Goal: Communication & Community: Connect with others

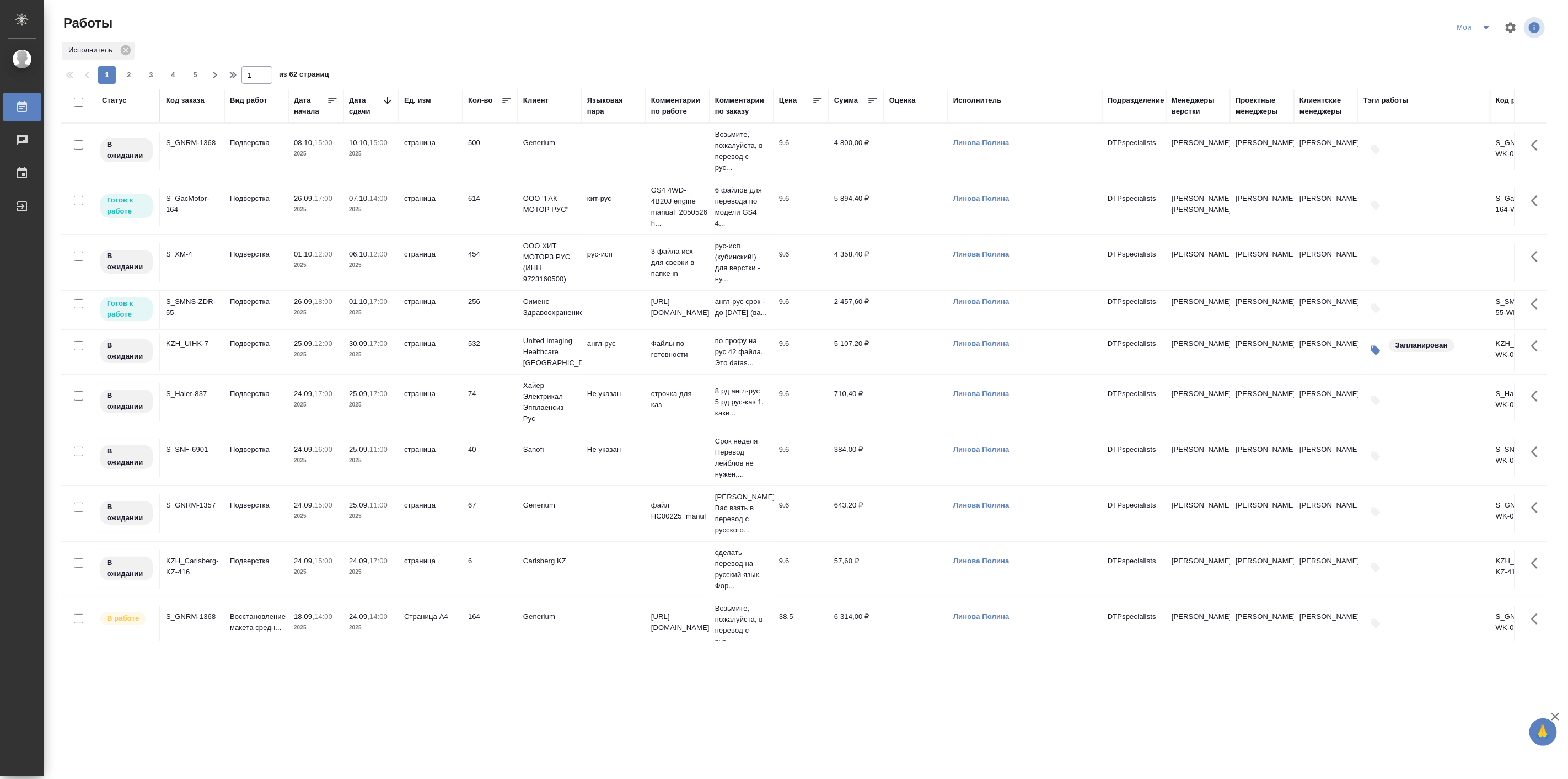
scroll to position [204, 0]
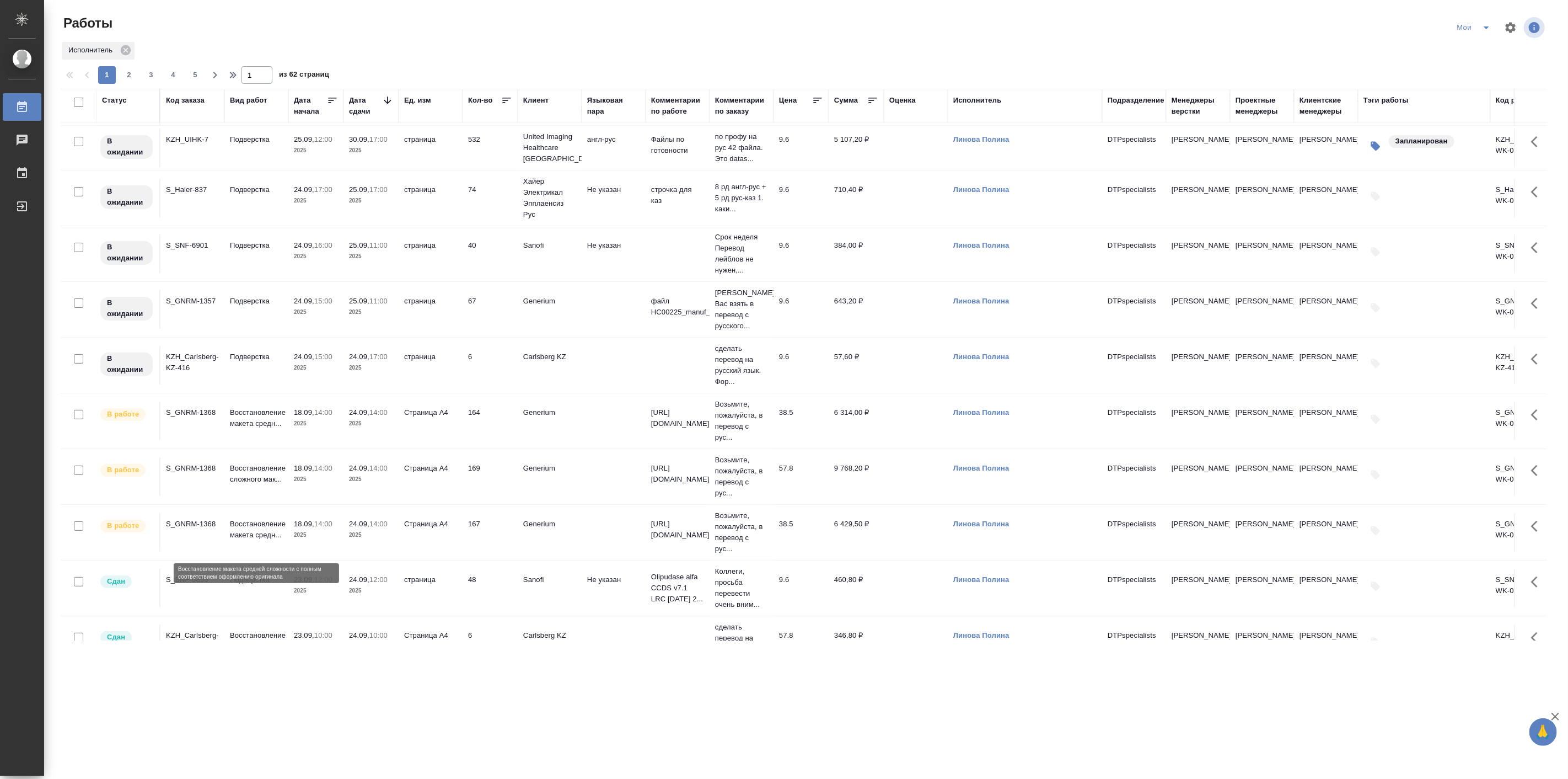
click at [245, 533] on p "Восстановление макета средн..." at bounding box center [256, 530] width 53 height 22
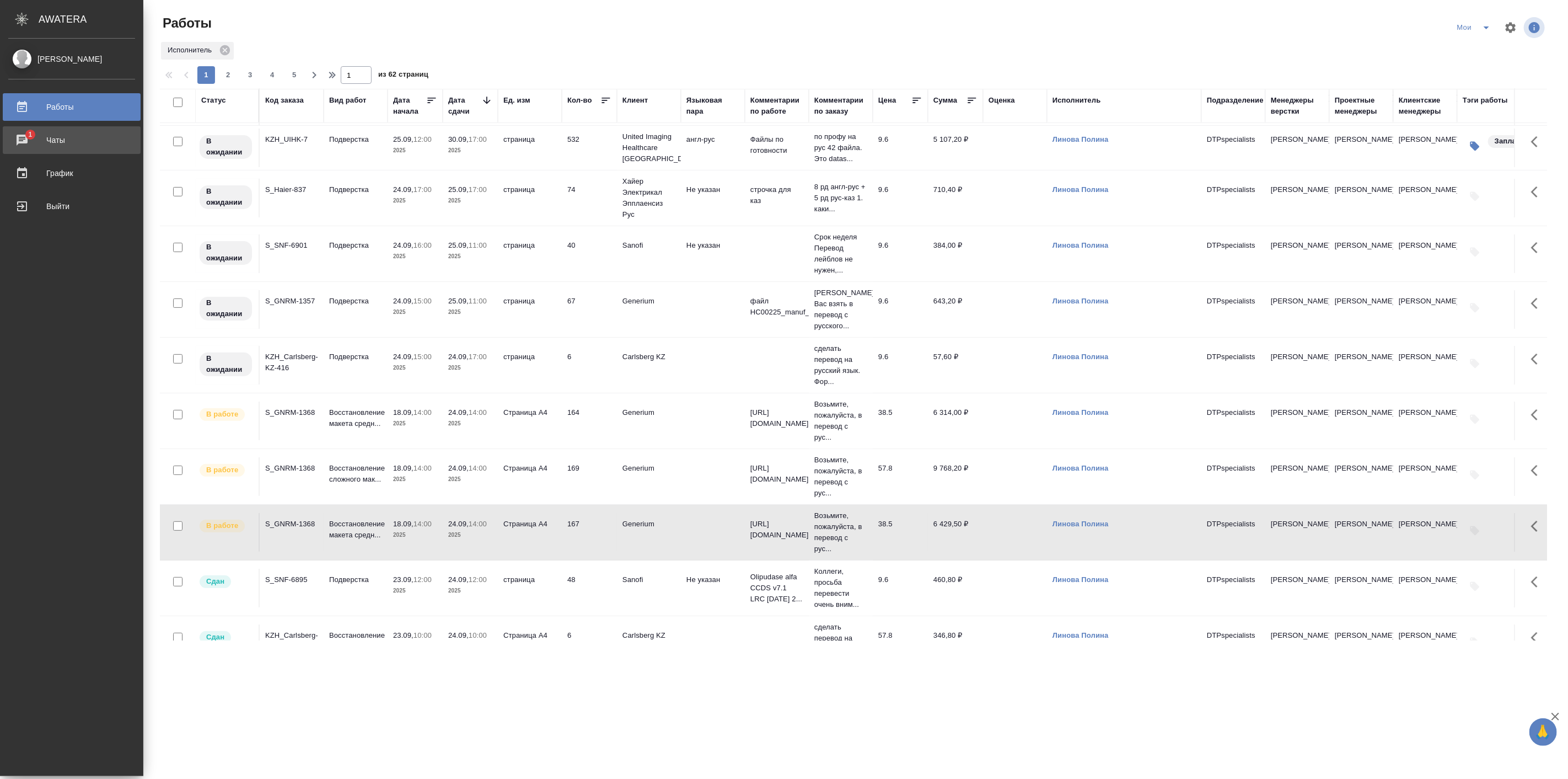
click at [33, 143] on div "Чаты" at bounding box center [72, 140] width 127 height 16
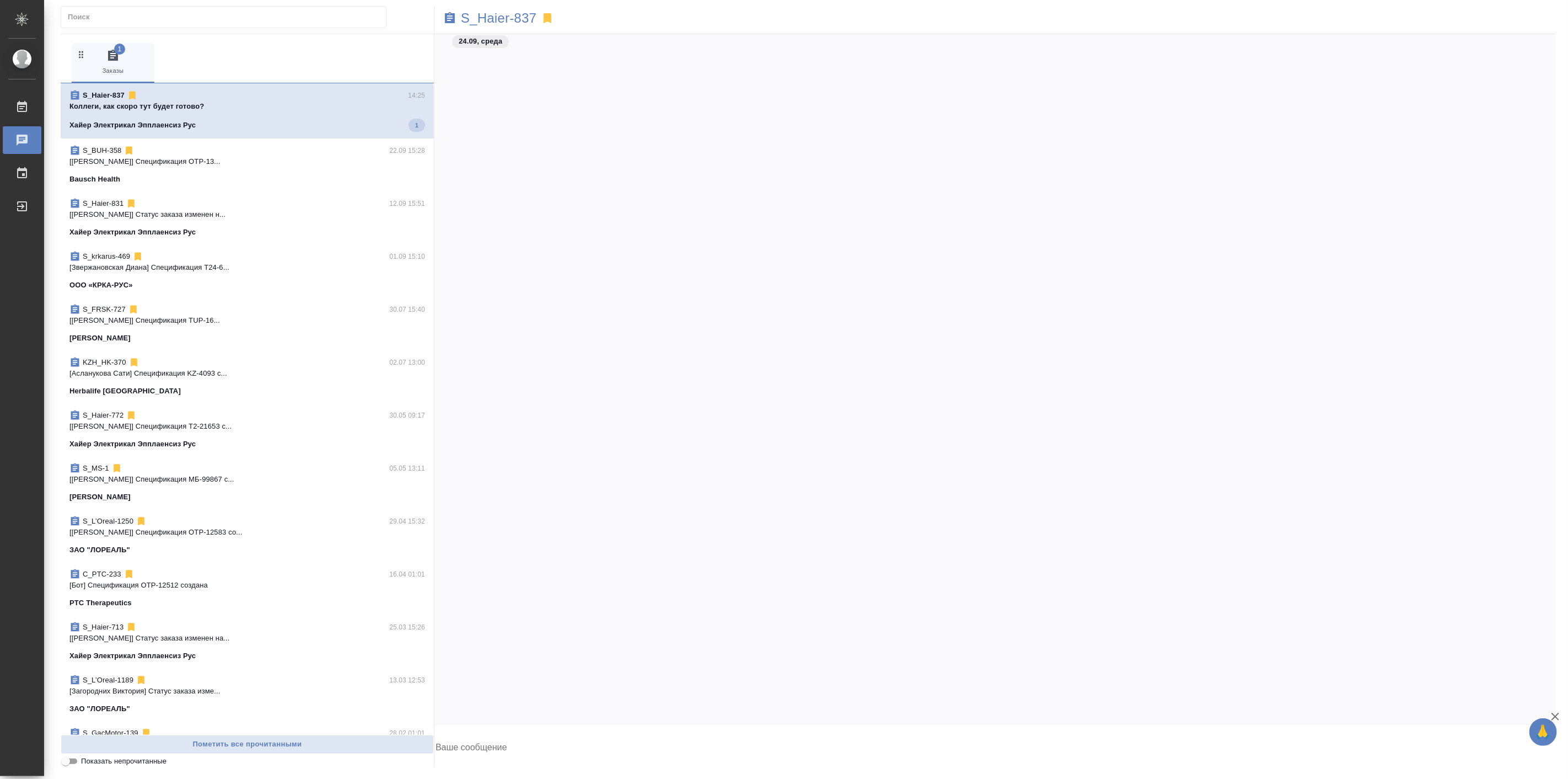
scroll to position [27875, 0]
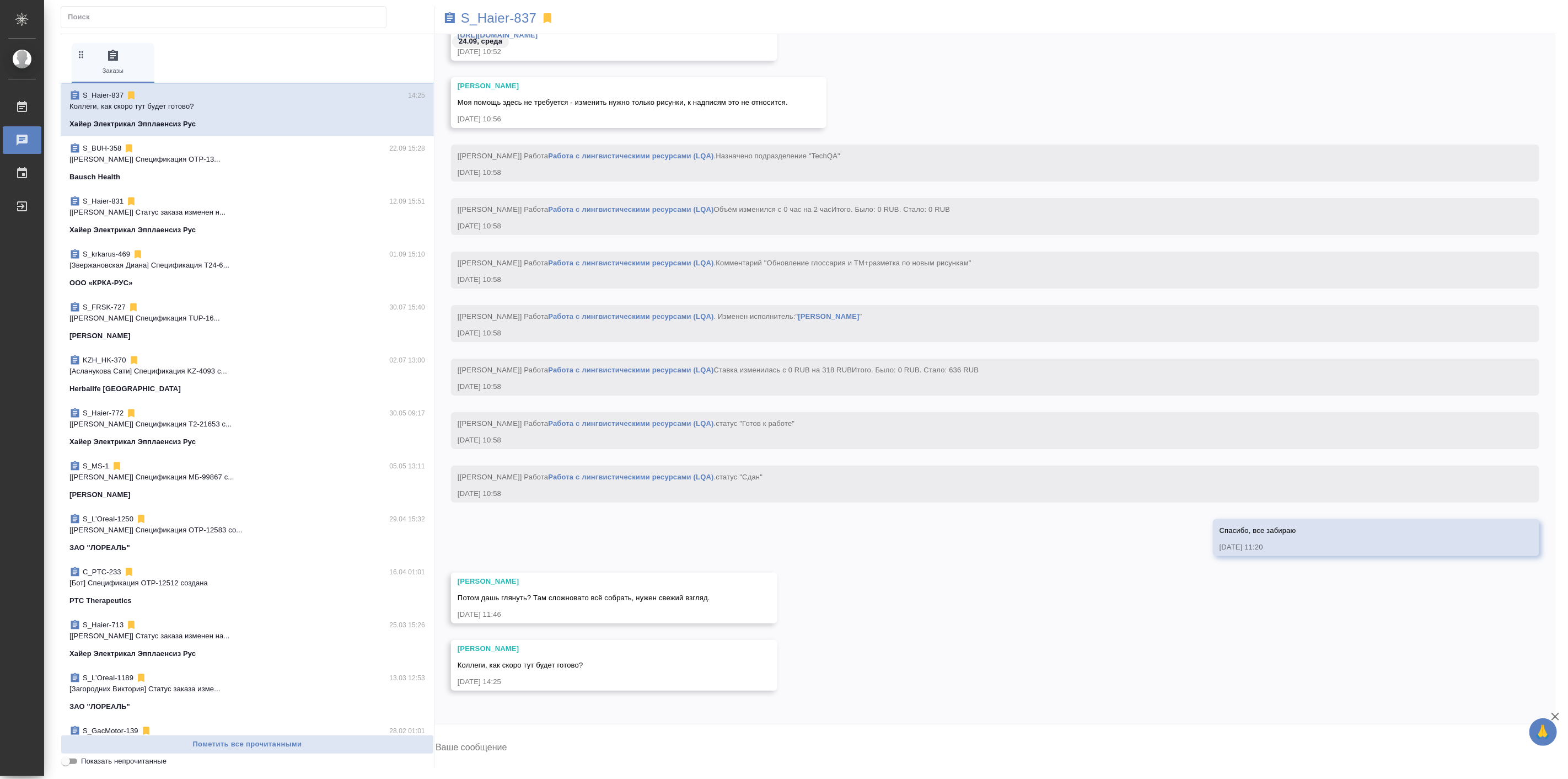
click at [1029, 735] on textarea at bounding box center [995, 748] width 1121 height 37
paste textarea "https://drive.awatera.com/apps/files/?dir=/Shares/Sanofi/Orders/S_SNF-6902/Final"
type textarea "https://drive.awatera.com/apps/files/?dir=/Shares/Sanofi/Orders/S_SNF-6902/Final"
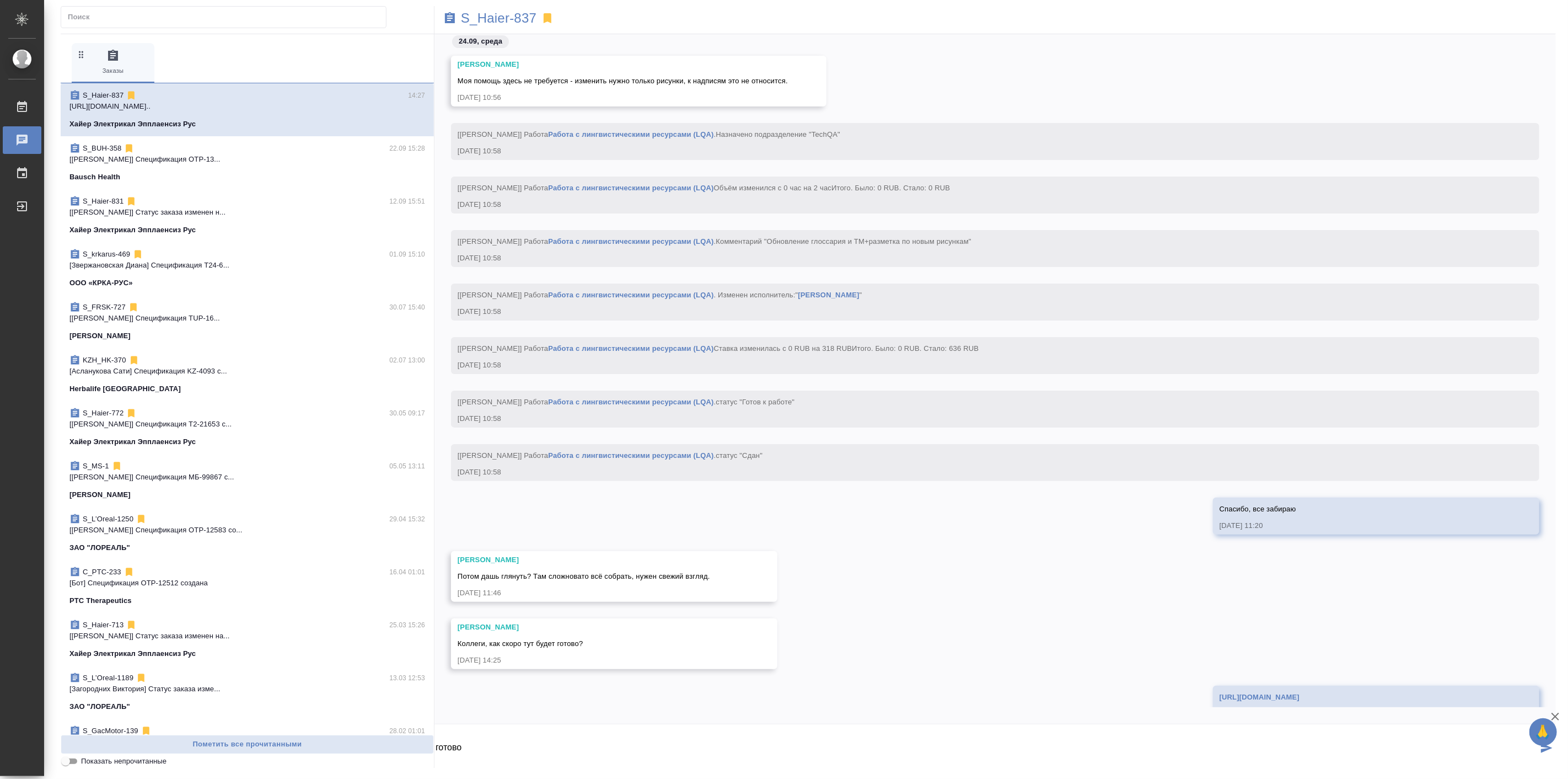
scroll to position [27929, 0]
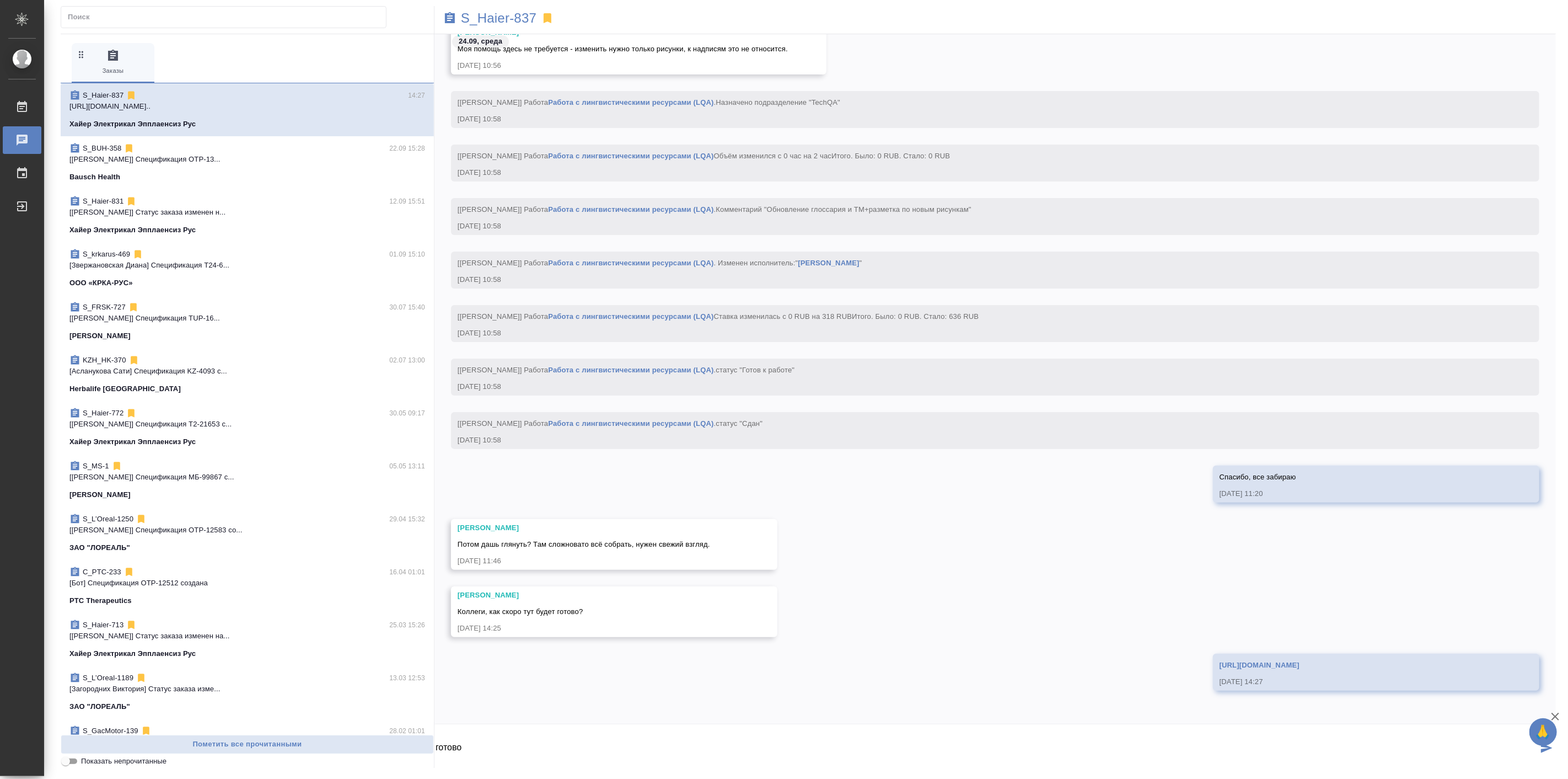
type textarea "готово"
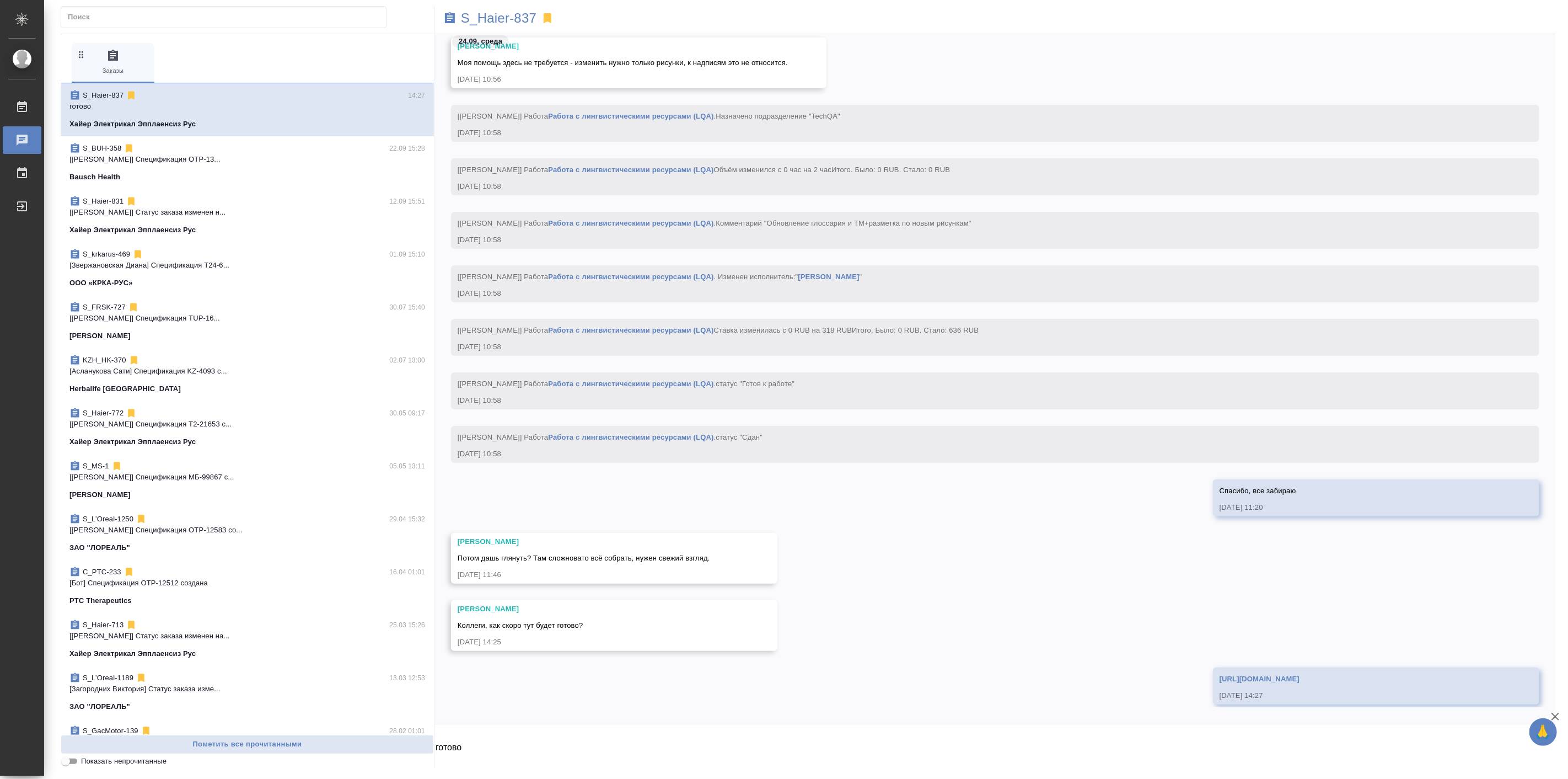
scroll to position [28051, 0]
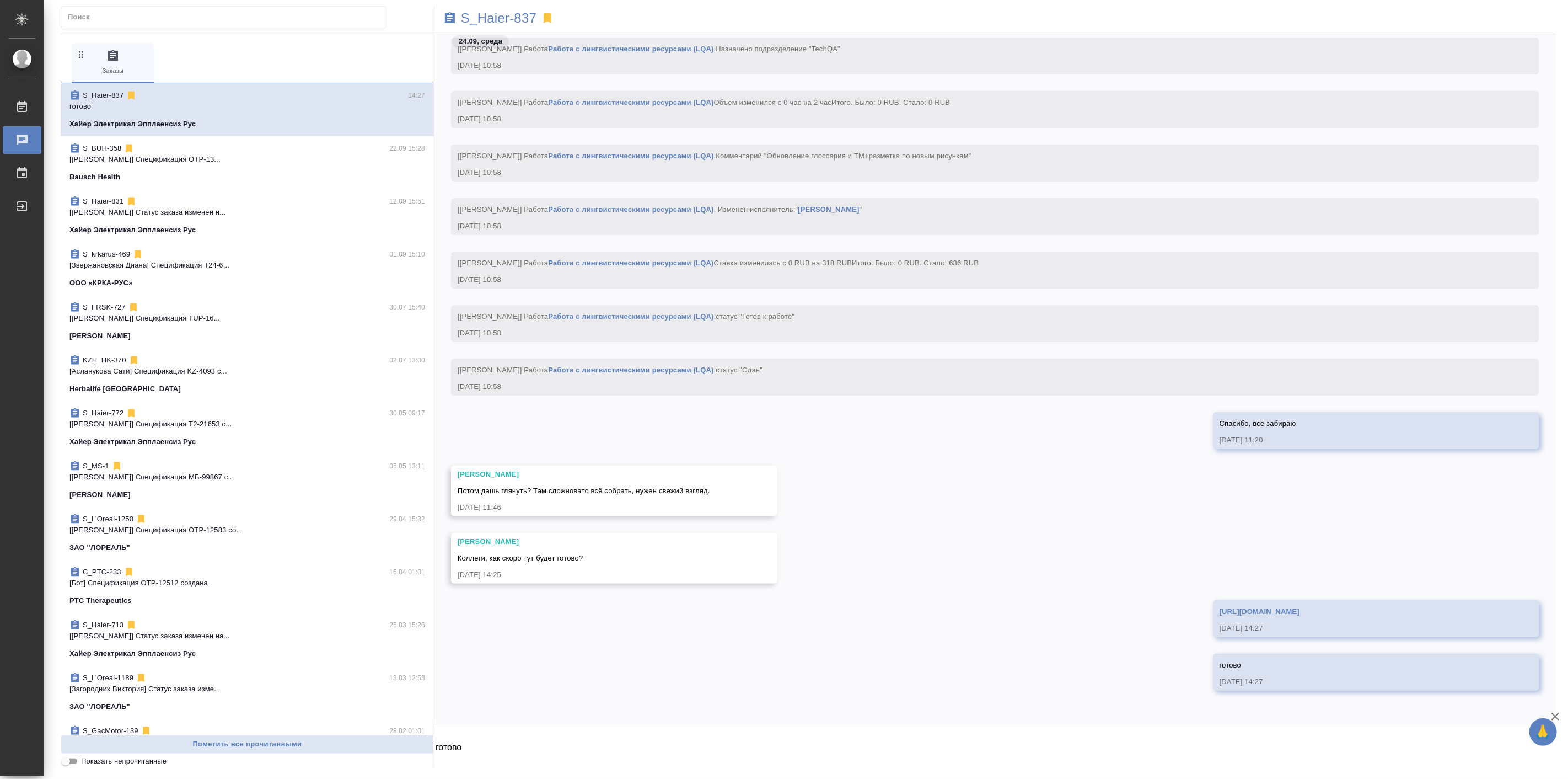
click at [1059, 752] on textarea "готово" at bounding box center [995, 748] width 1121 height 37
type textarea "сорри, не та ссылка."
paste textarea "https://drive.awatera.com/apps/files/files/10473852?dir=/Shares/%D0%A5%D0%B0%D0…"
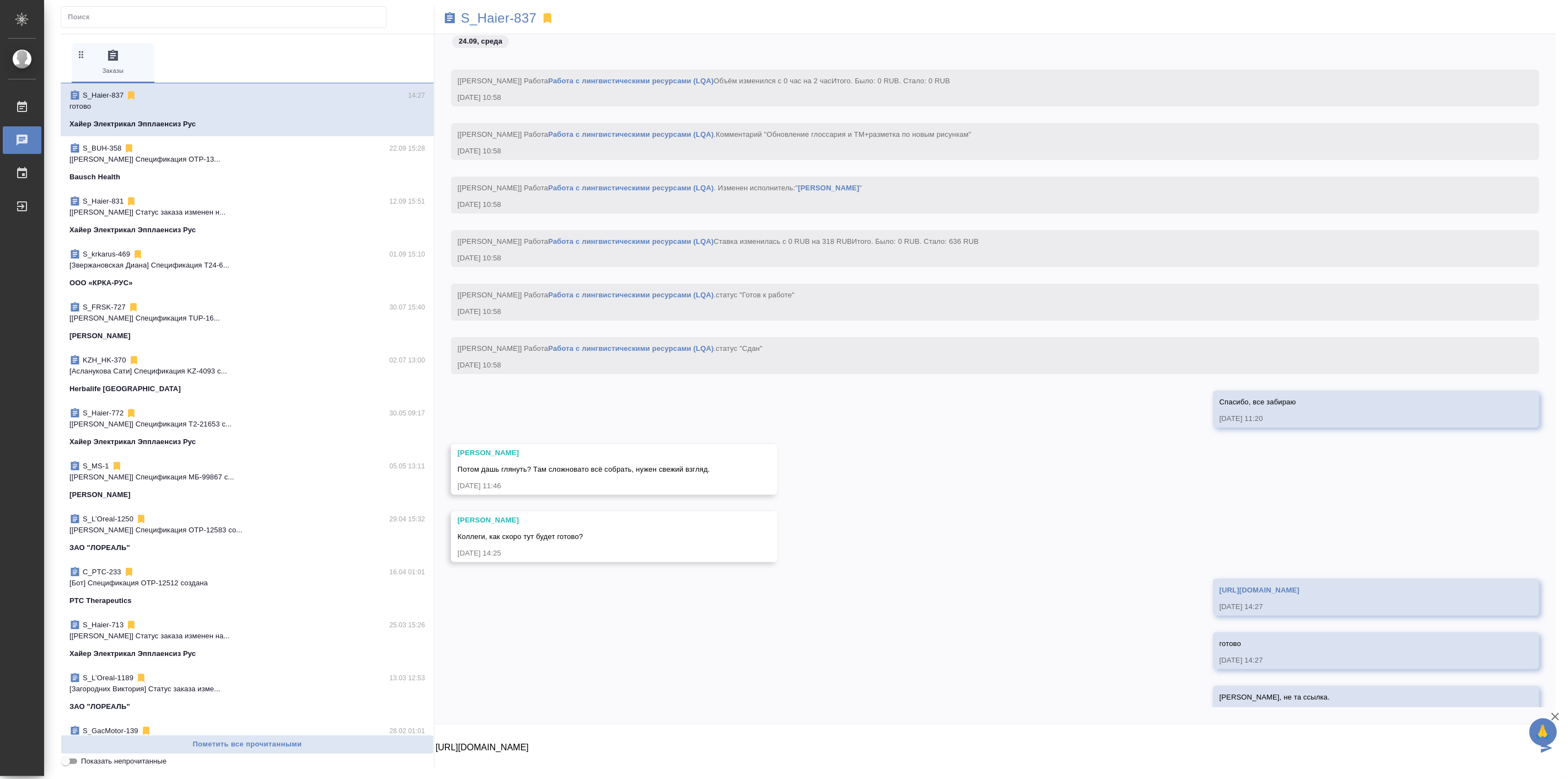
scroll to position [28105, 0]
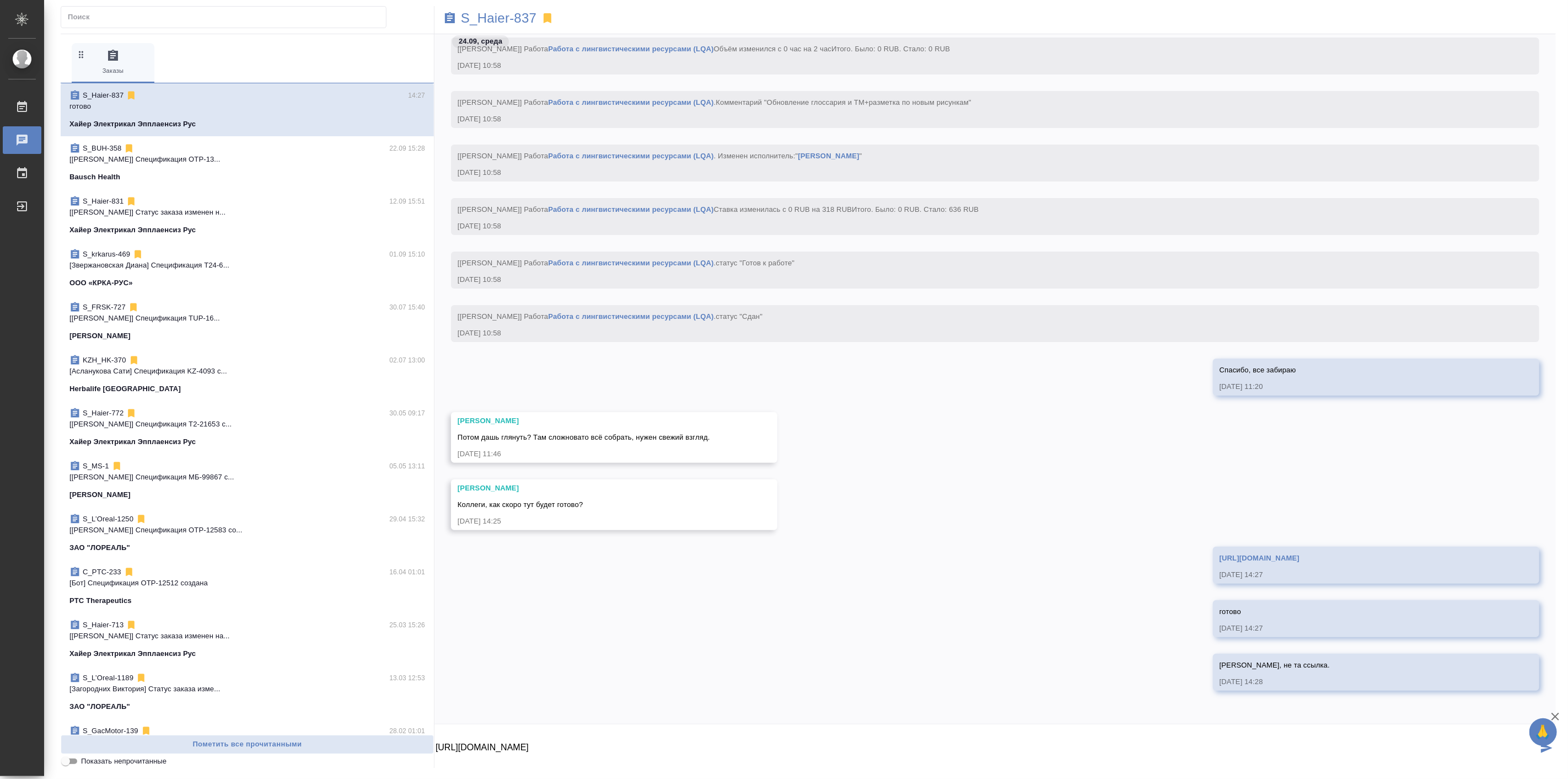
type textarea "https://drive.awatera.com/apps/files/files/10473852?dir=/Shares/%D0%A5%D0%B0%D0…"
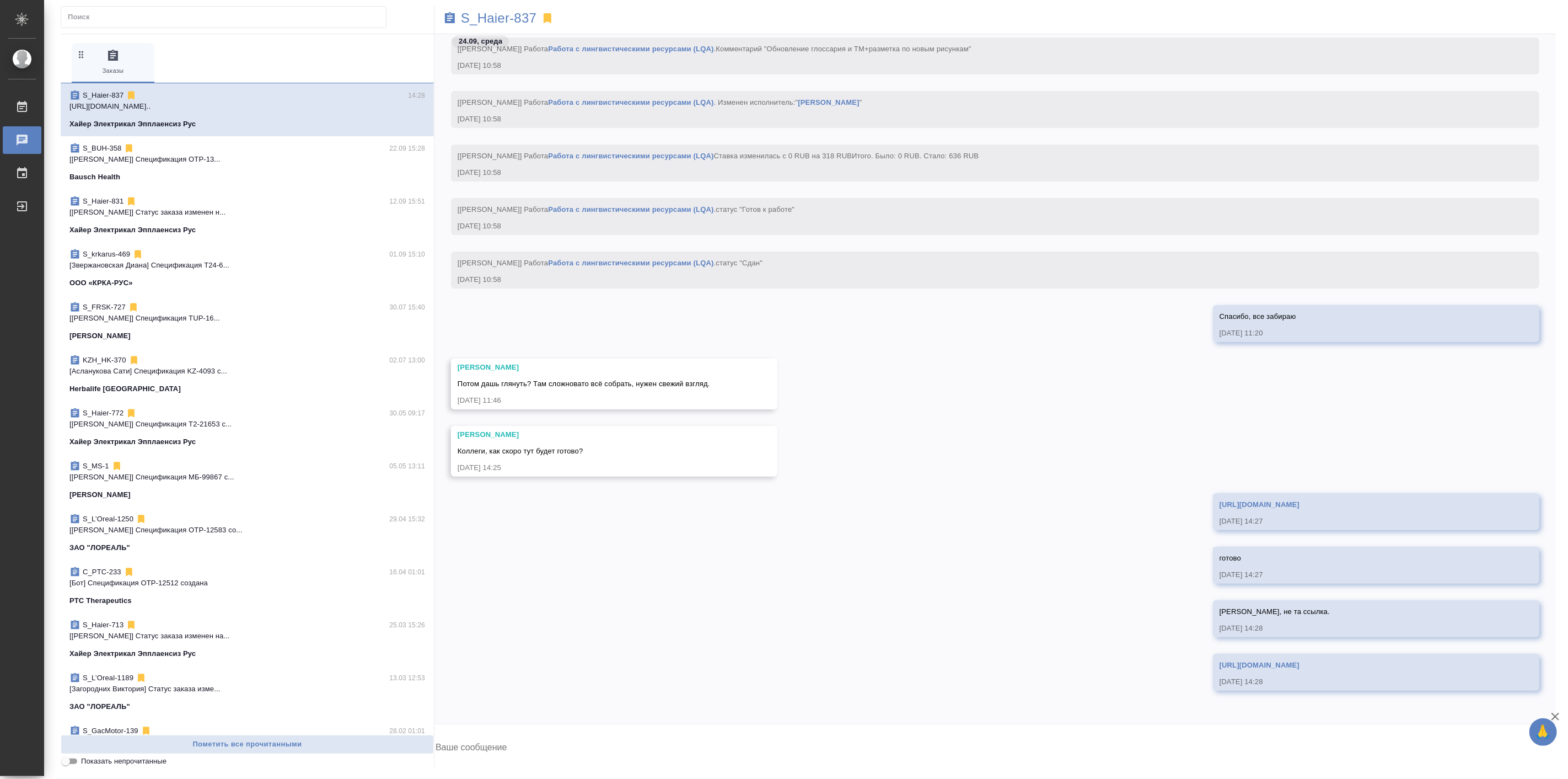
type textarea "#"
type textarea """
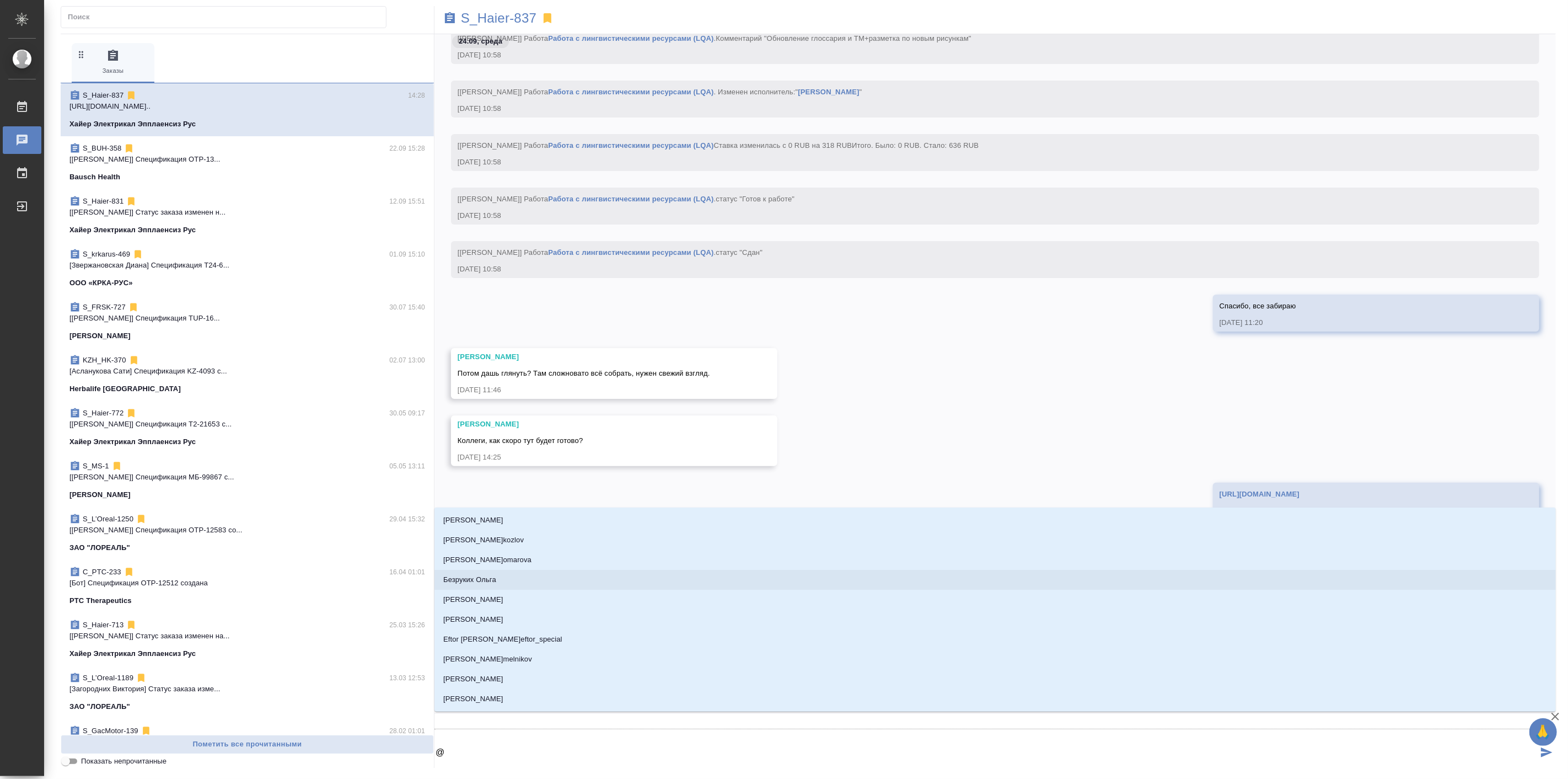
type textarea "@р"
type input "р"
type textarea "@ру"
type input "ру"
type textarea "@рум"
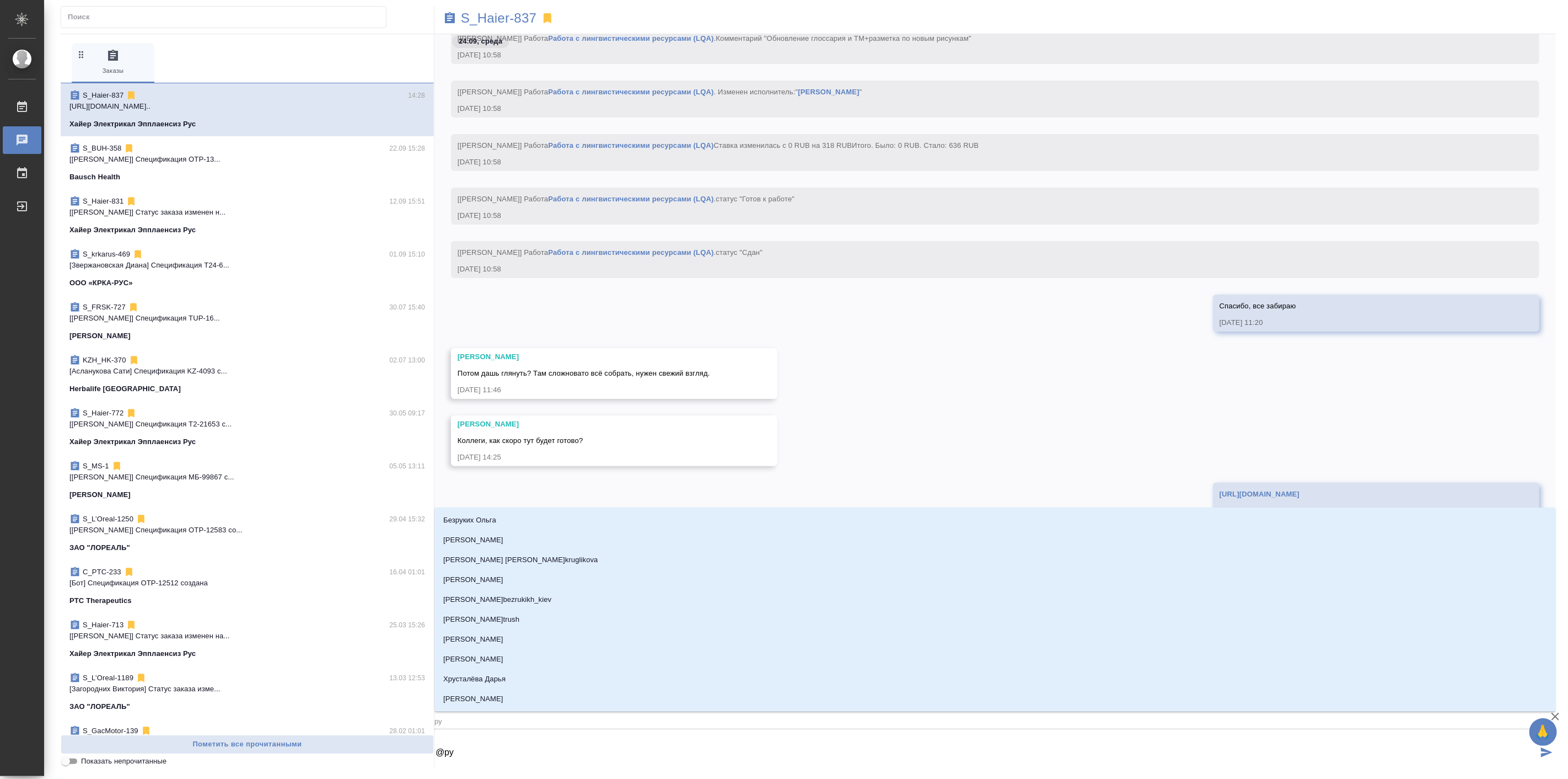
type input "рум"
type textarea "@румя"
type input "румя"
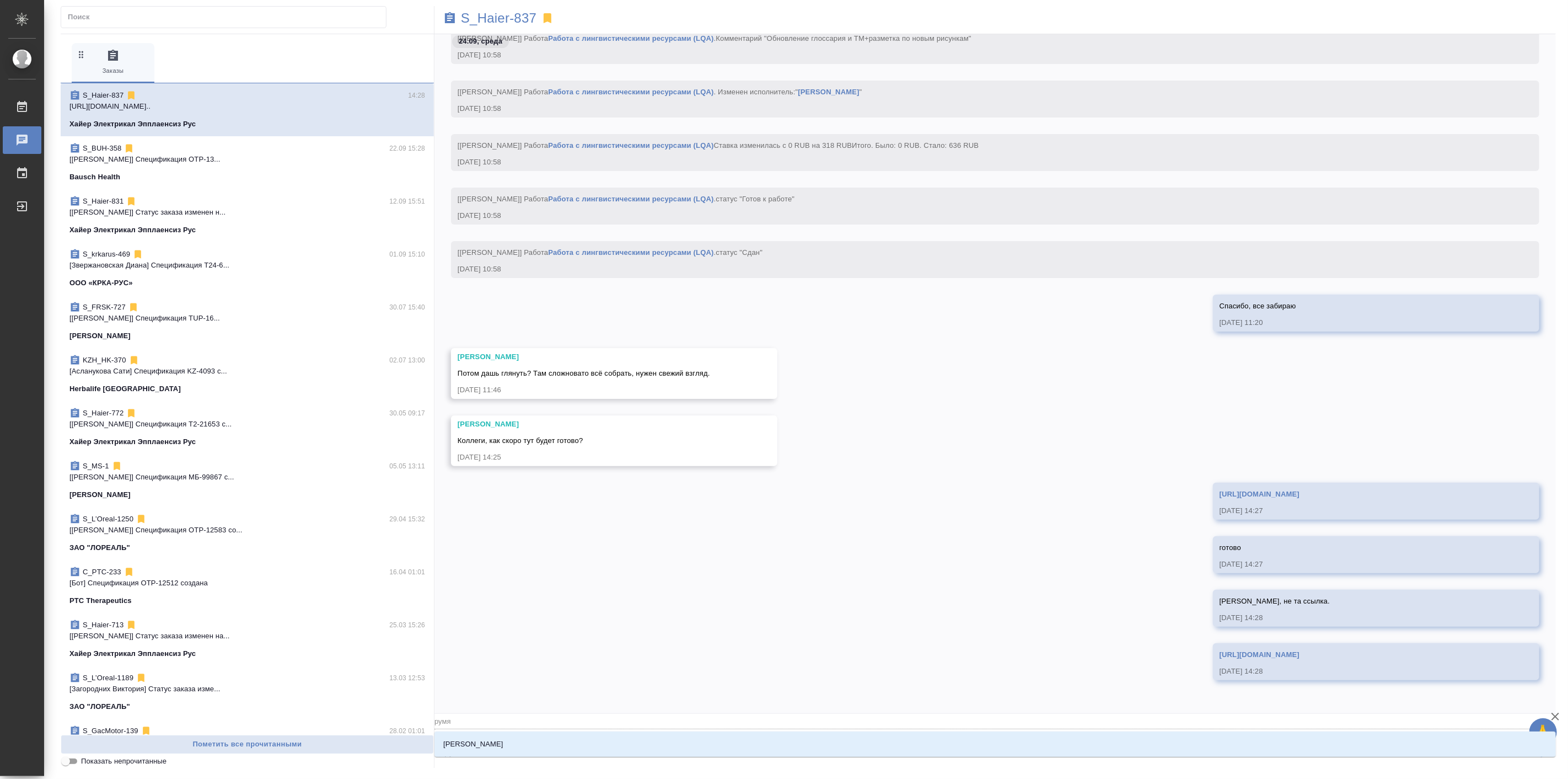
type textarea "@румян"
type input "румян"
type textarea "@румянц"
type input "румянц"
type textarea "@румянцв"
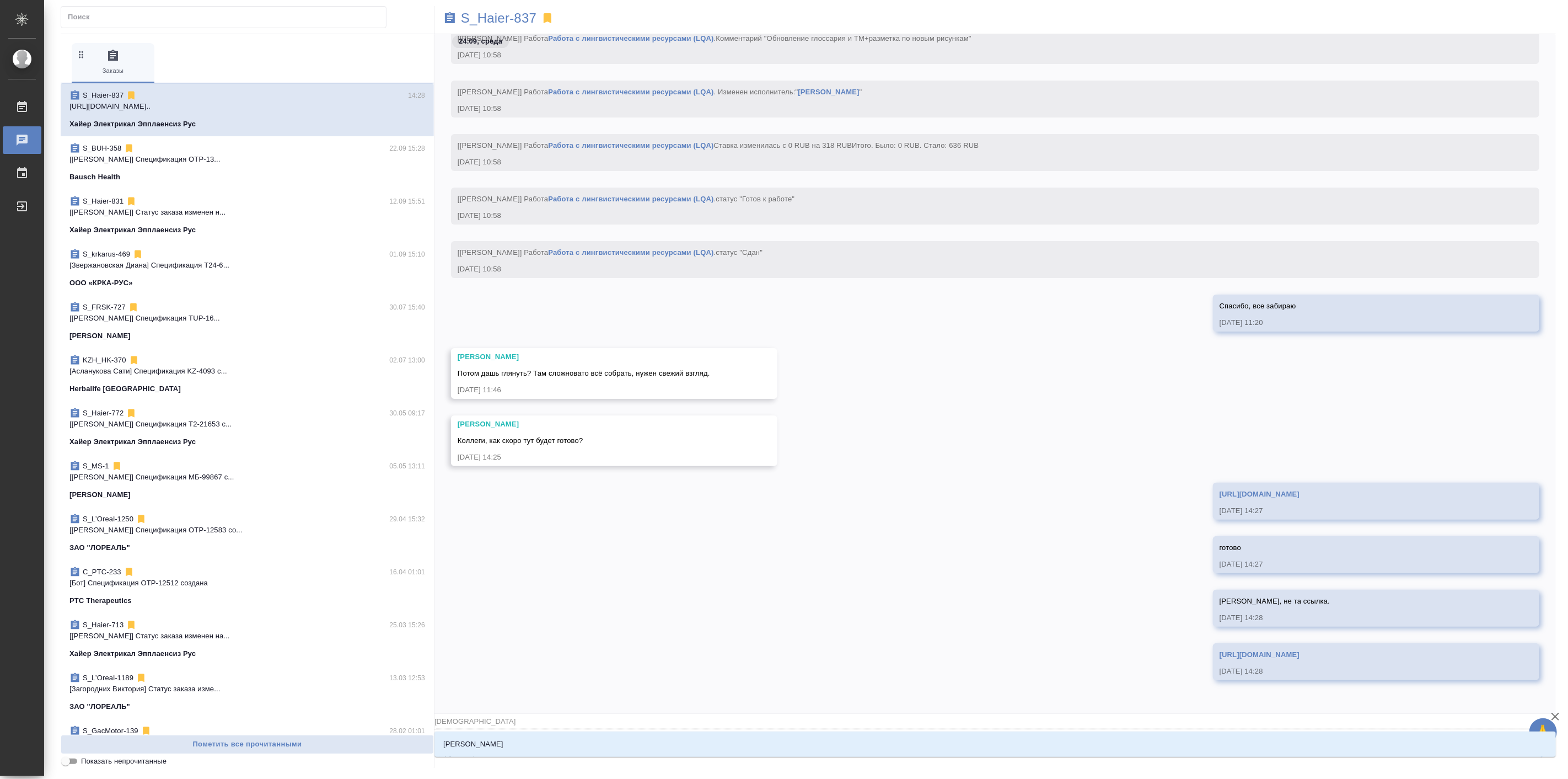
type input "румянцв"
type textarea "@румянц"
type input "румянц"
click at [495, 737] on li "Румянцева Дарья" at bounding box center [995, 744] width 1121 height 20
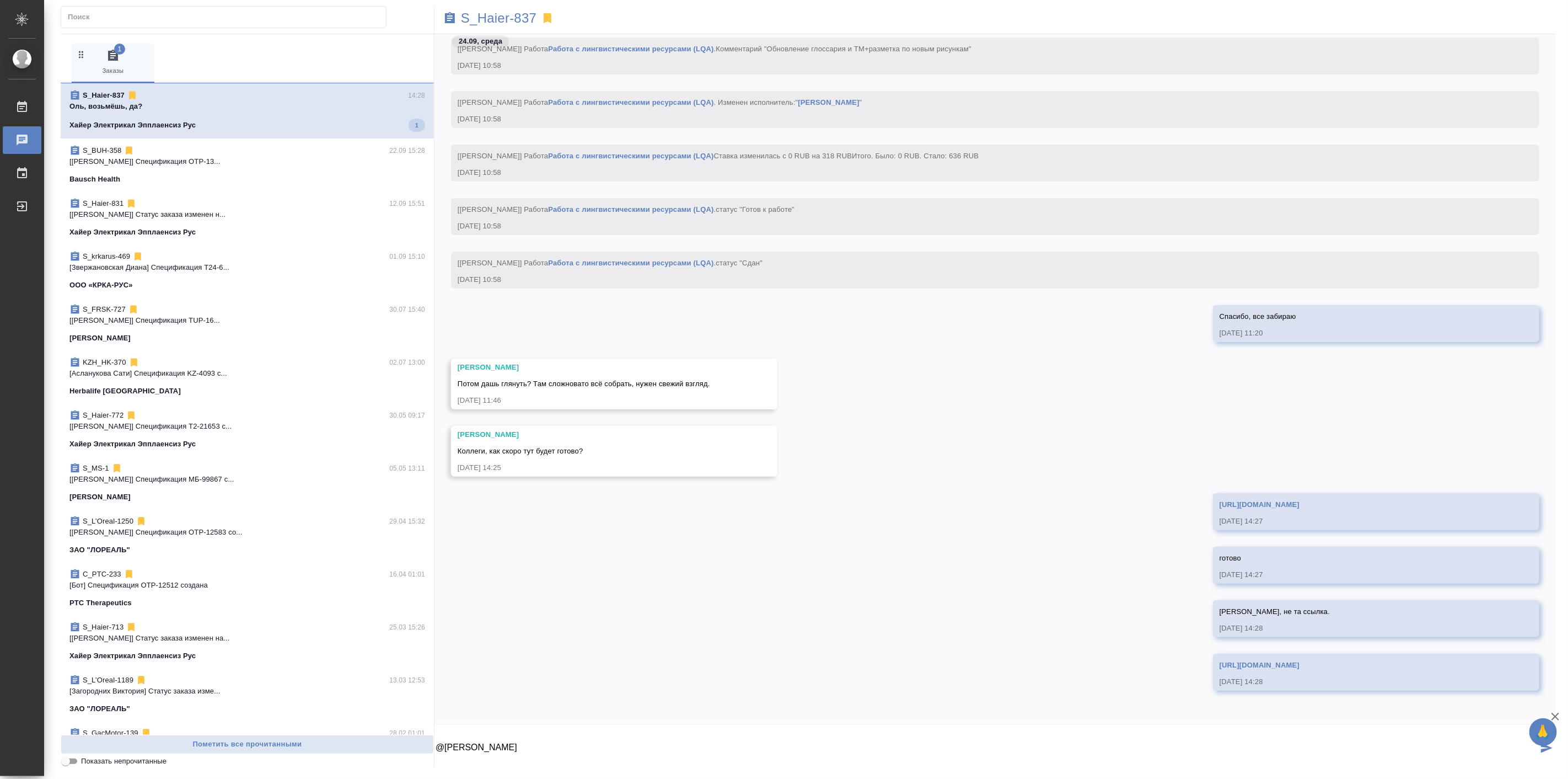
type textarea "@Румянцева Дарья"
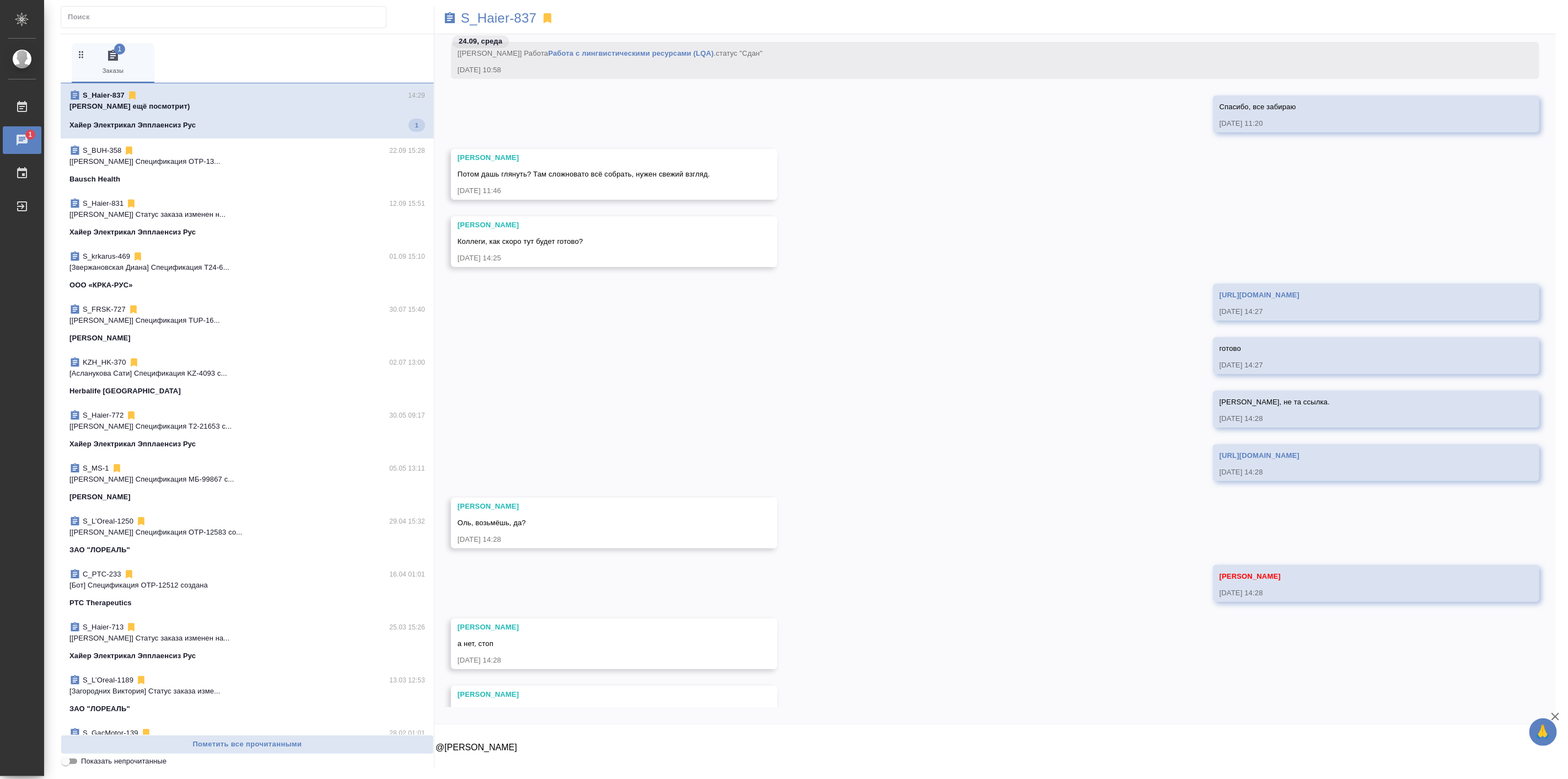
scroll to position [28435, 0]
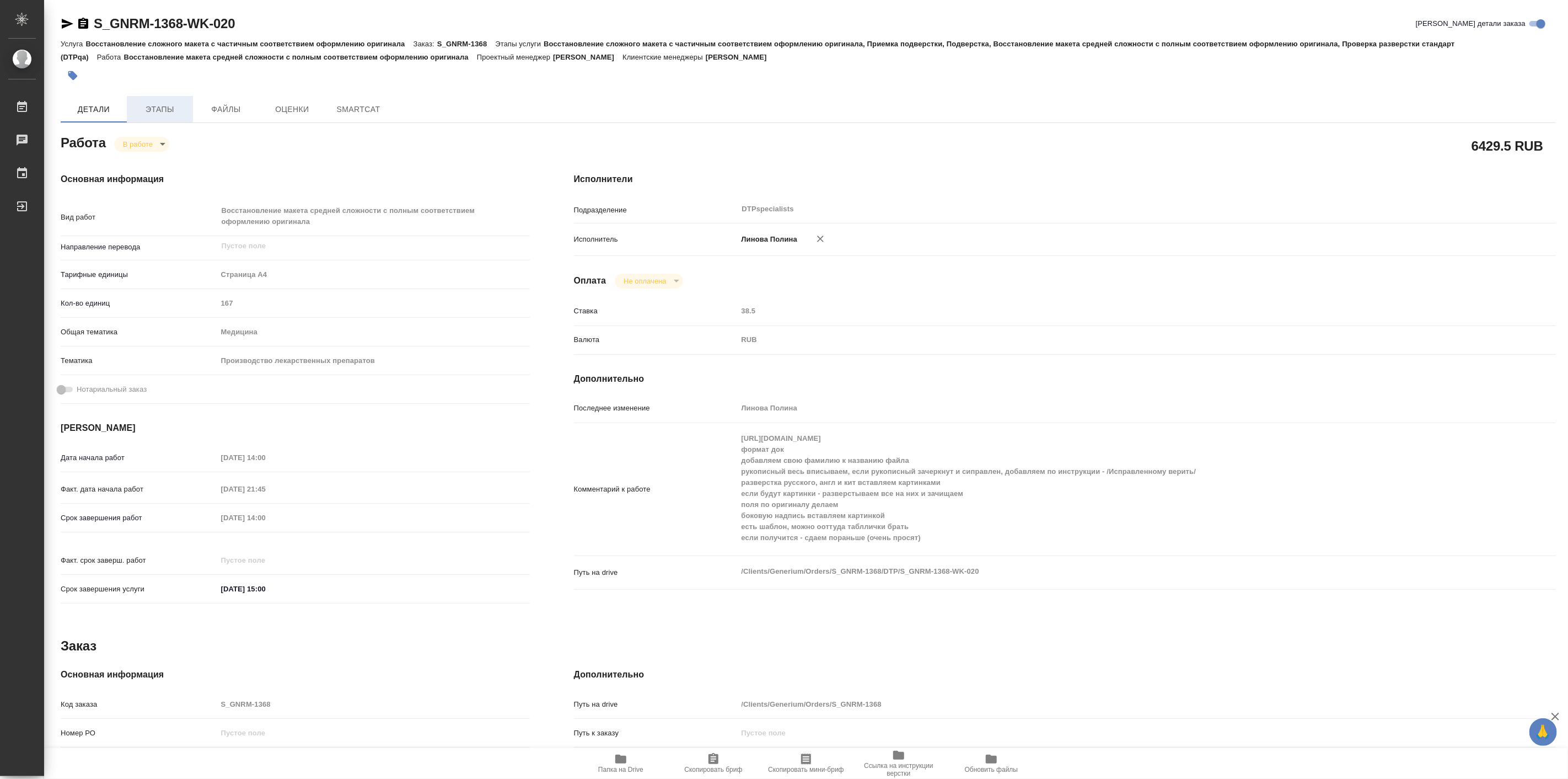
type textarea "x"
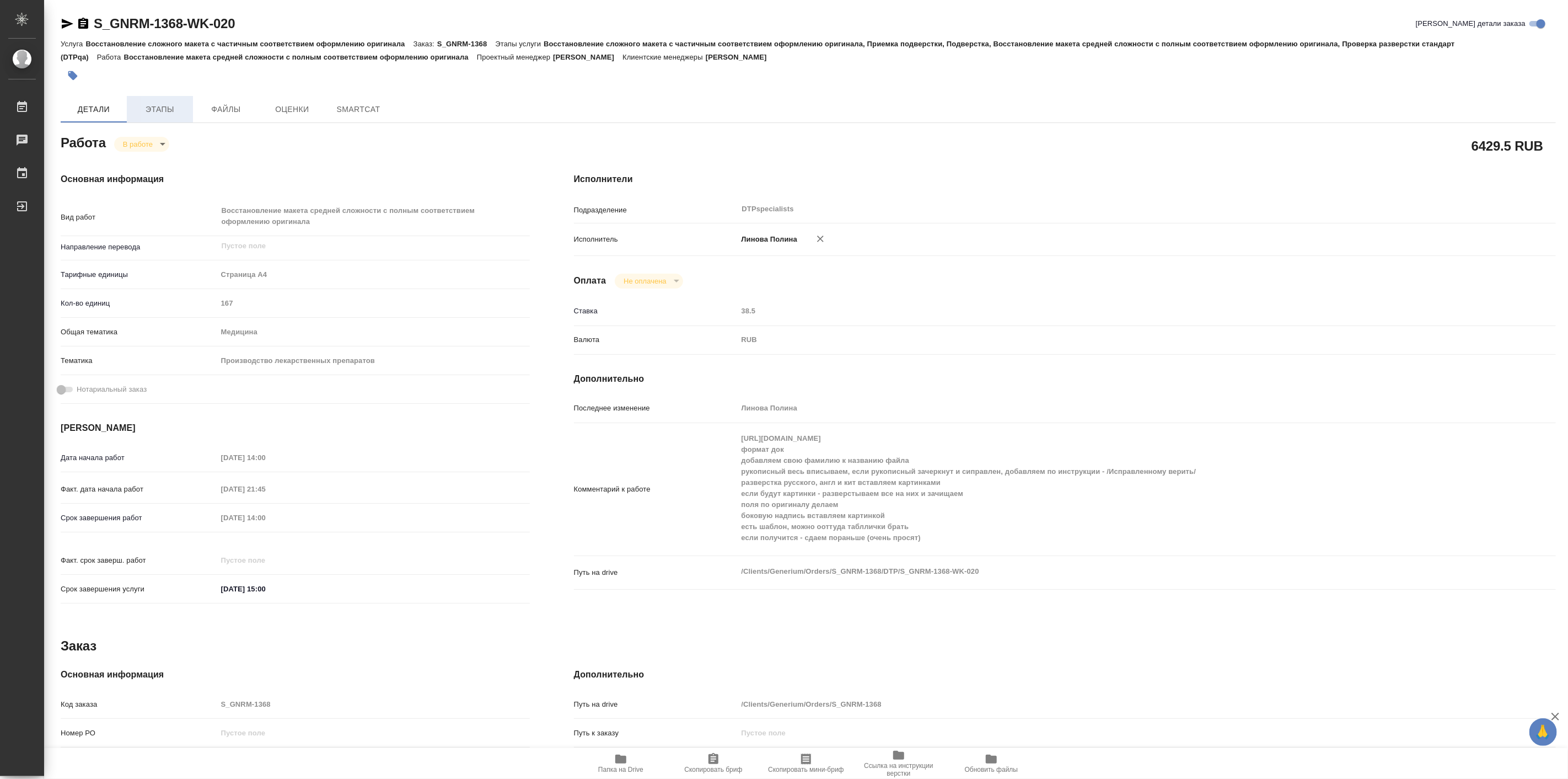
type textarea "x"
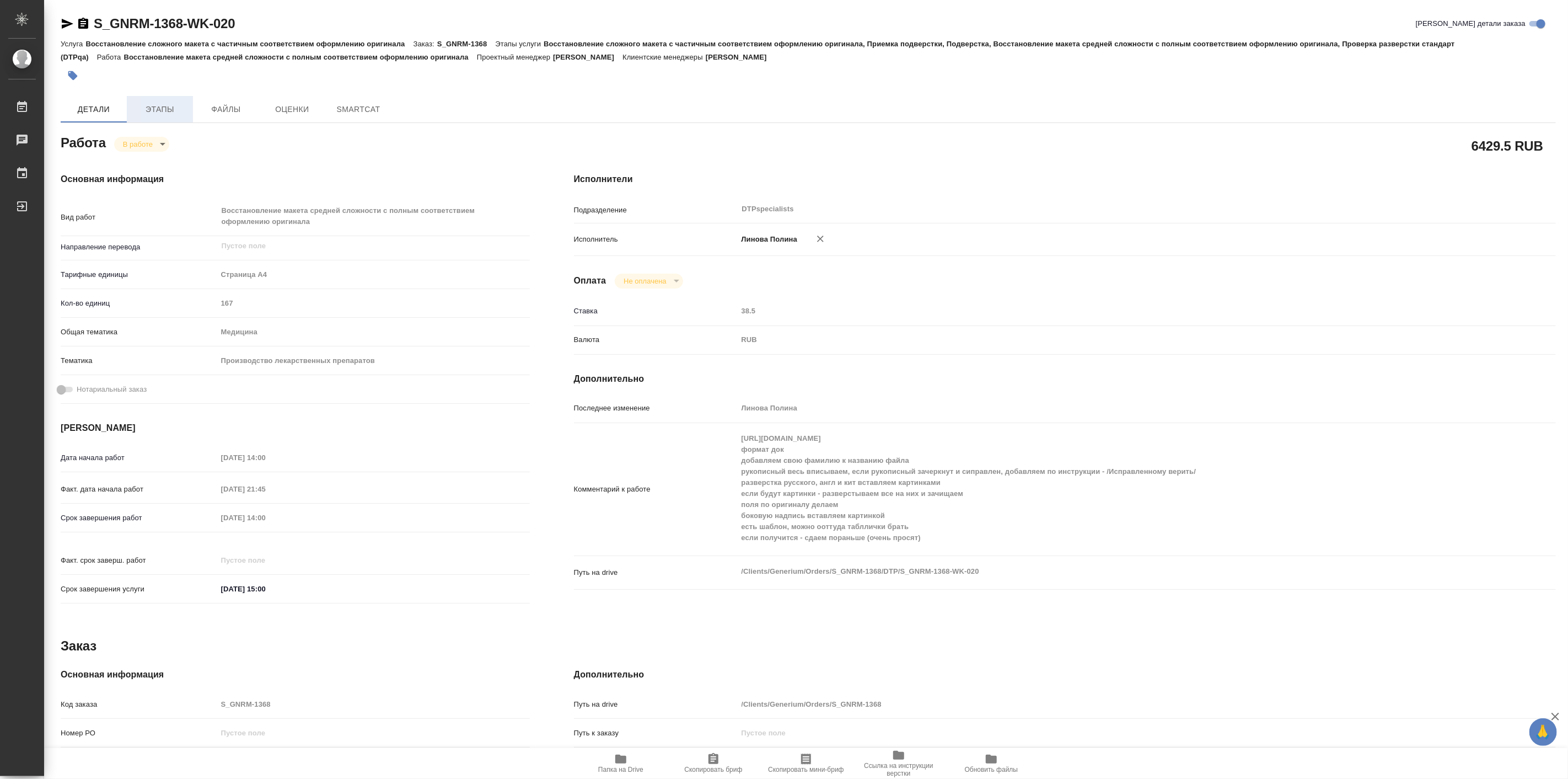
click at [160, 118] on button "Этапы" at bounding box center [160, 109] width 66 height 26
type textarea "x"
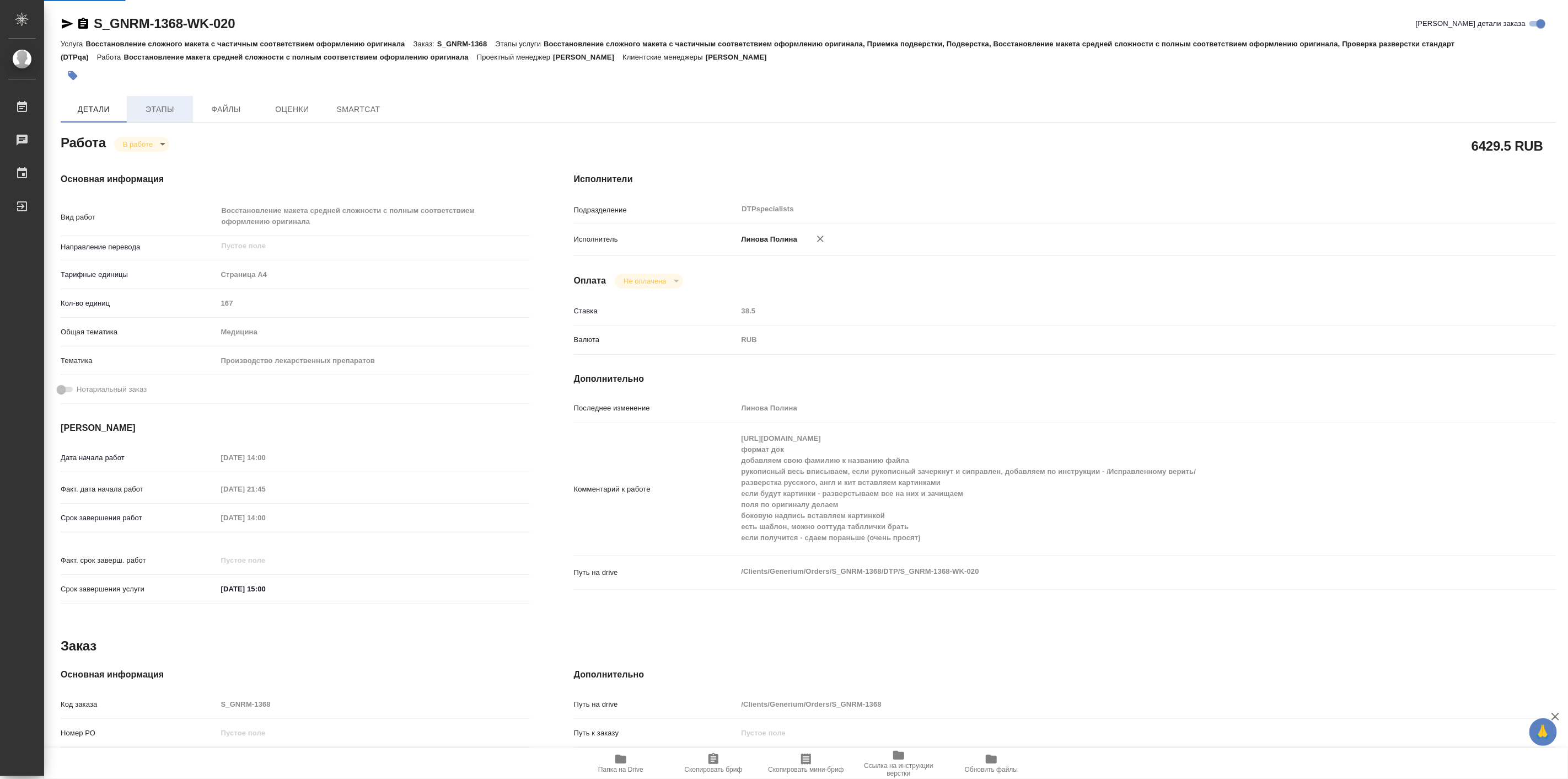
type textarea "x"
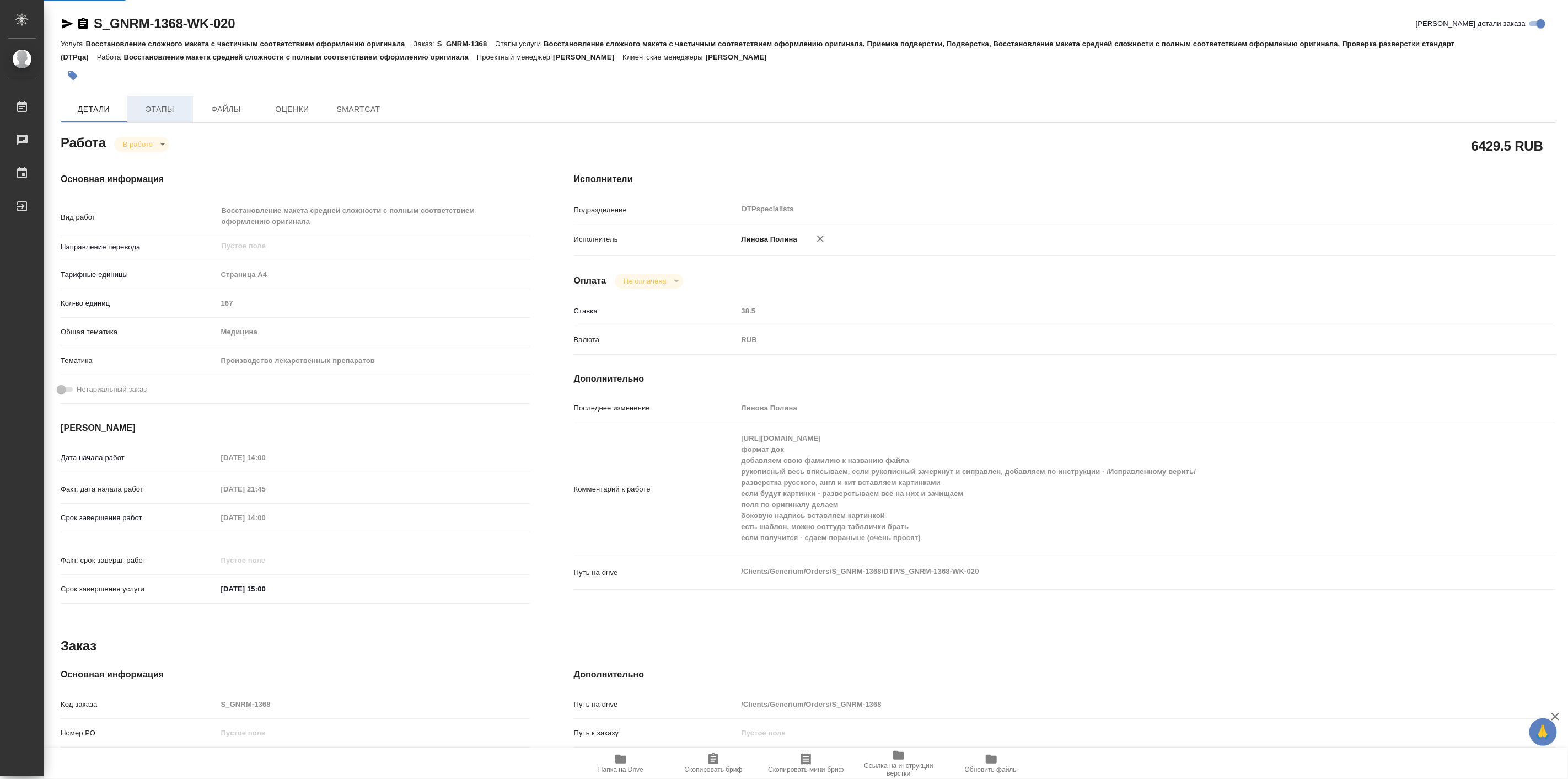
type textarea "x"
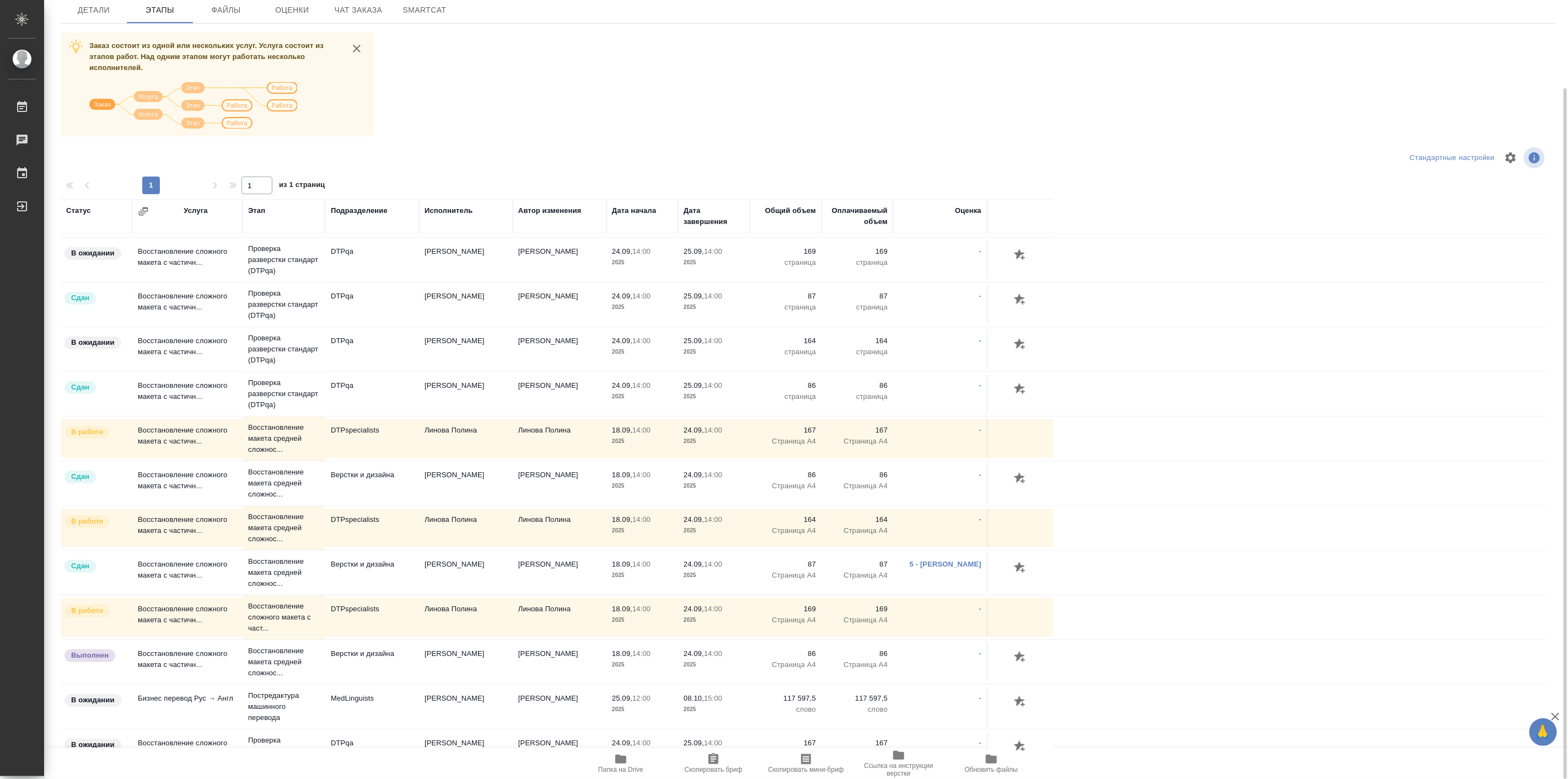
scroll to position [204, 0]
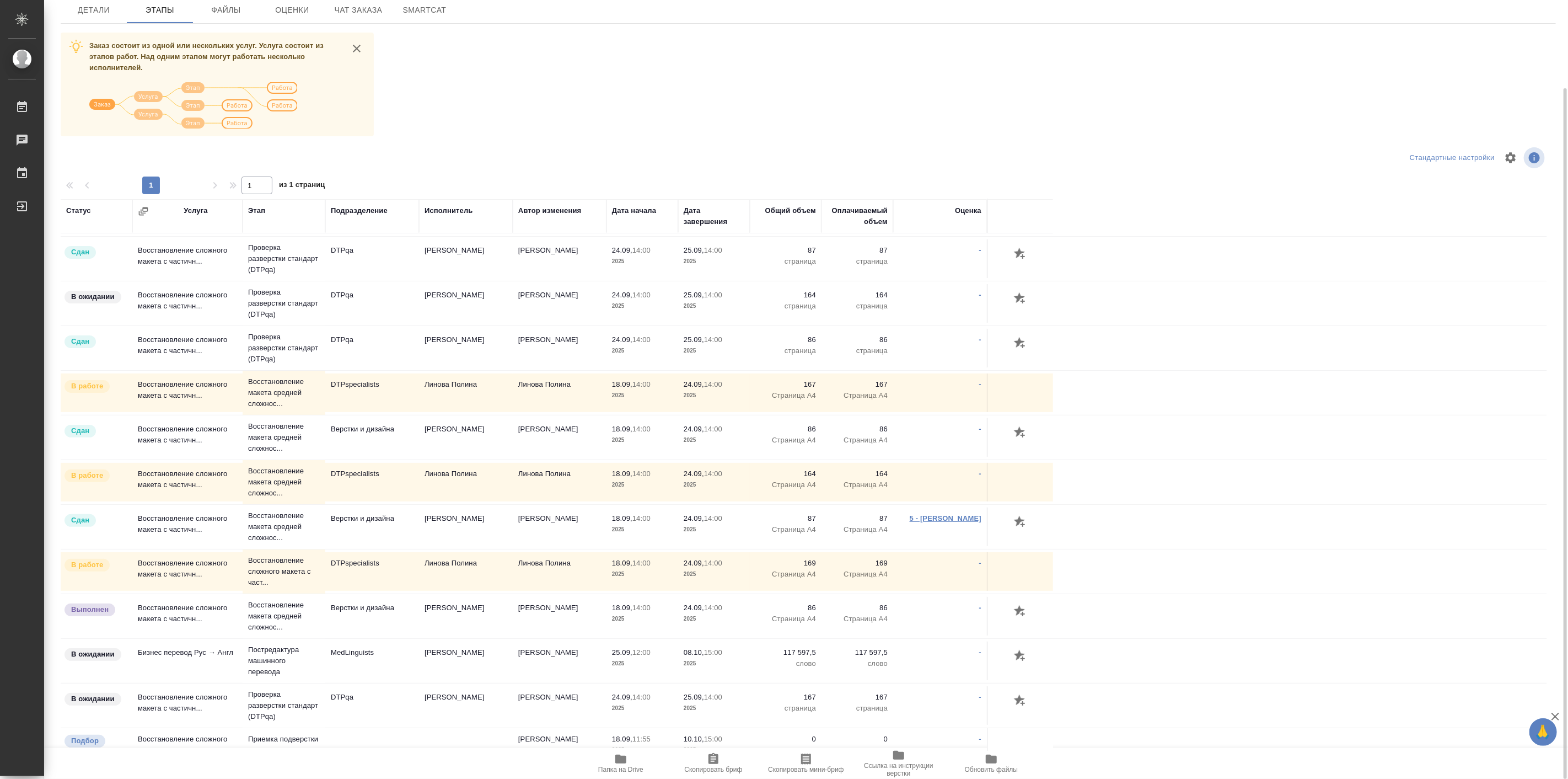
click at [961, 519] on link "5 - [PERSON_NAME]" at bounding box center [946, 518] width 72 height 9
